Goal: Task Accomplishment & Management: Use online tool/utility

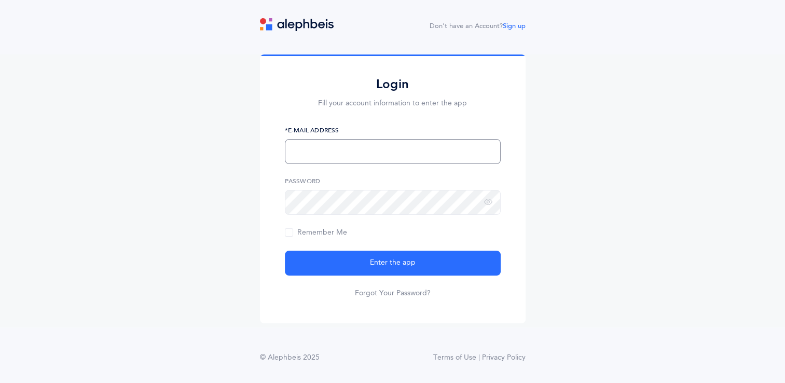
click at [321, 148] on input "text" at bounding box center [393, 151] width 216 height 25
type input "[EMAIL_ADDRESS][PERSON_NAME][DOMAIN_NAME]"
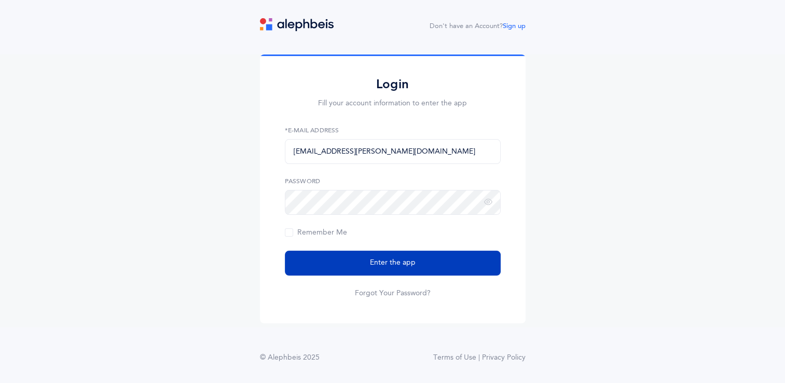
click at [361, 257] on button "Enter the app" at bounding box center [393, 263] width 216 height 25
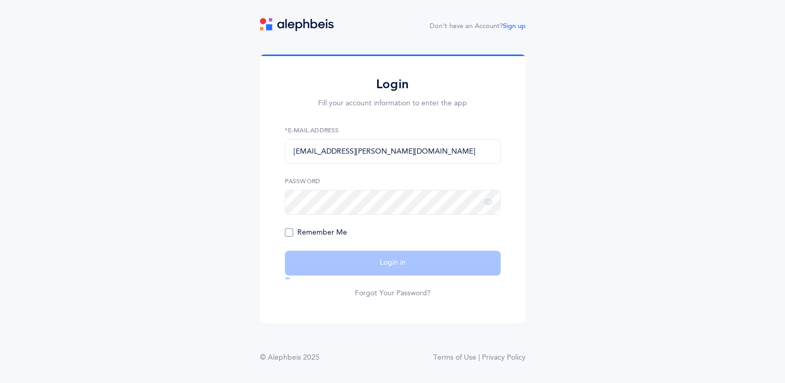
click at [292, 236] on span "Remember Me" at bounding box center [316, 232] width 62 height 8
click at [0, 0] on input "Remember Me" at bounding box center [0, 0] width 0 height 0
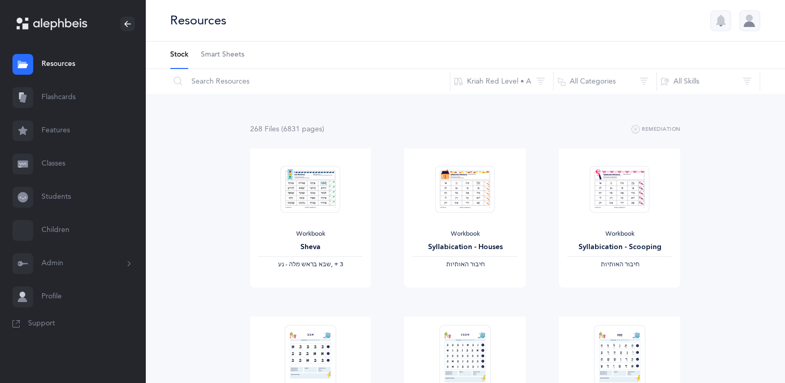
click at [55, 162] on link "Classes" at bounding box center [72, 163] width 145 height 33
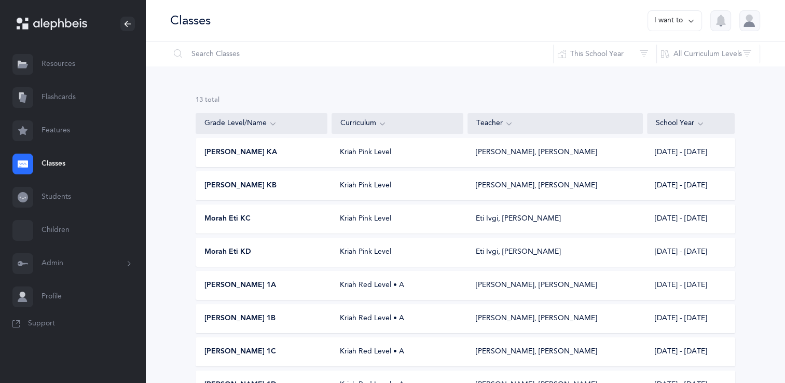
click at [235, 250] on span "Morah Eti KD" at bounding box center [228, 252] width 47 height 10
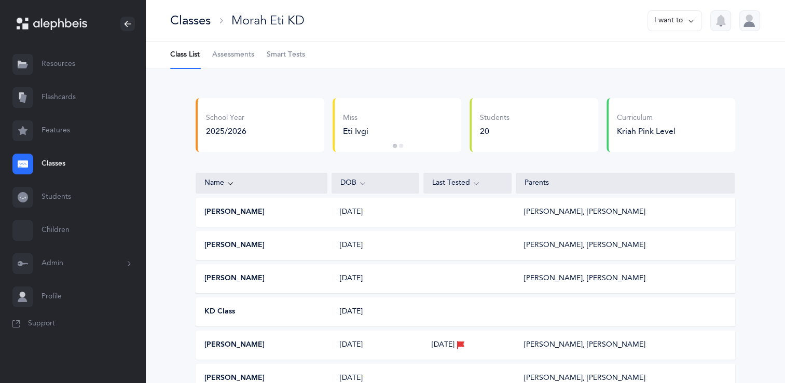
click at [233, 53] on span "Assessments" at bounding box center [233, 55] width 42 height 10
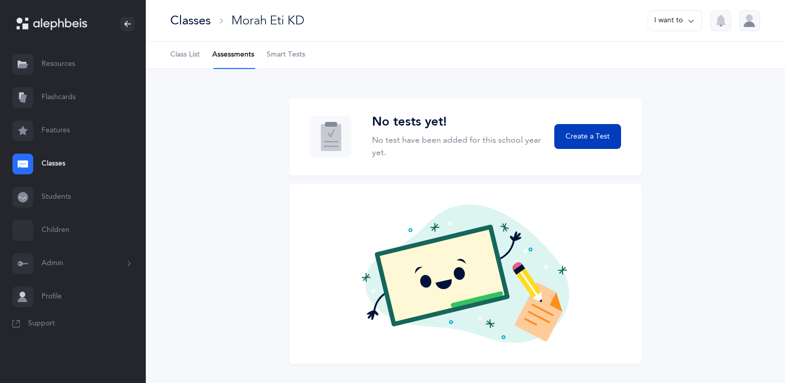
click at [588, 134] on span "Create a Test" at bounding box center [588, 136] width 44 height 11
click at [590, 141] on span "Create a Test" at bounding box center [588, 136] width 44 height 11
click at [598, 135] on span "Create a Test" at bounding box center [588, 136] width 44 height 11
click at [595, 138] on span "Create a Test" at bounding box center [588, 136] width 44 height 11
click at [594, 136] on span "Create a Test" at bounding box center [588, 136] width 44 height 11
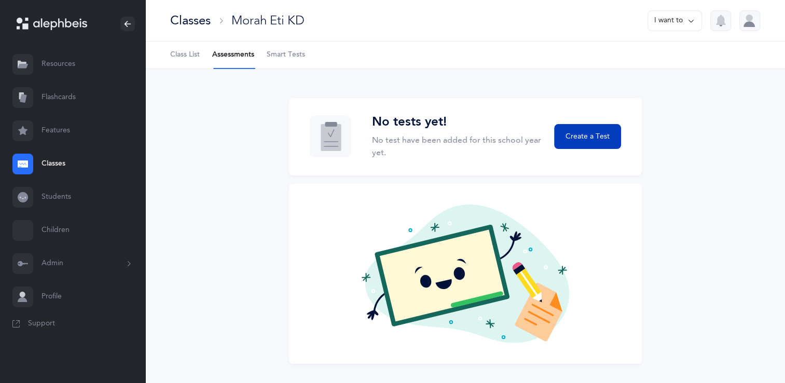
click at [592, 135] on span "Create a Test" at bounding box center [588, 136] width 44 height 11
click at [592, 134] on span "Create a Test" at bounding box center [588, 136] width 44 height 11
